Goal: Task Accomplishment & Management: Use online tool/utility

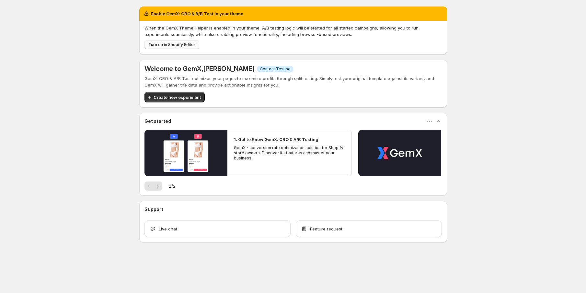
click at [171, 47] on span "Turn on in Shopify Editor" at bounding box center [171, 44] width 47 height 5
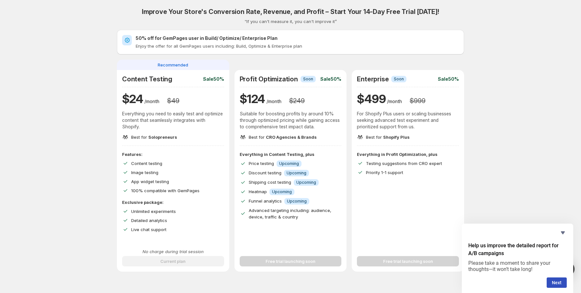
click at [490, 71] on div "Improve Your Store's Conversion Rate, Revenue, and Profit – Start Your 14-Day F…" at bounding box center [291, 230] width 566 height 461
